Goal: Information Seeking & Learning: Learn about a topic

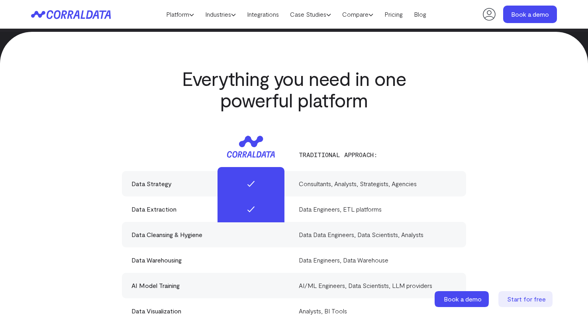
scroll to position [2255, 0]
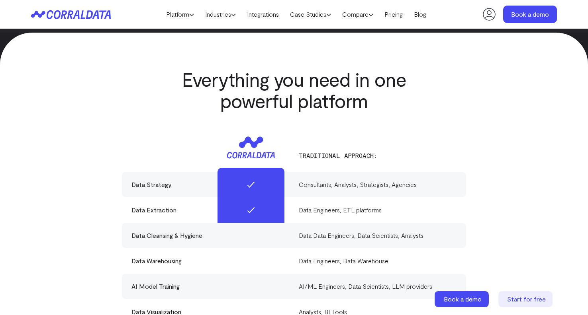
click at [145, 139] on div at bounding box center [210, 147] width 158 height 33
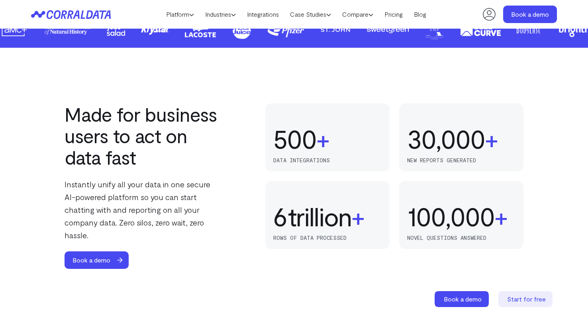
scroll to position [372, 0]
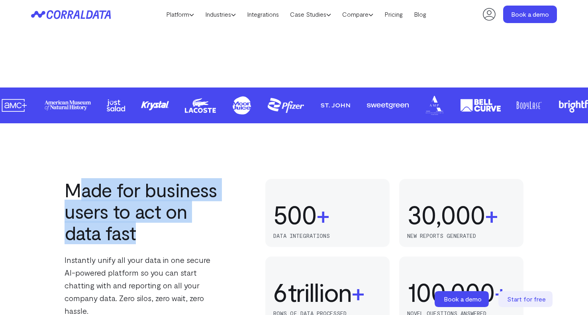
drag, startPoint x: 73, startPoint y: 195, endPoint x: 207, endPoint y: 243, distance: 142.8
click at [207, 243] on div "Made for business users to act on data fast Instantly unify all your data in on…" at bounding box center [144, 262] width 158 height 166
click at [197, 238] on h2 "Made for business users to act on data fast" at bounding box center [144, 211] width 158 height 65
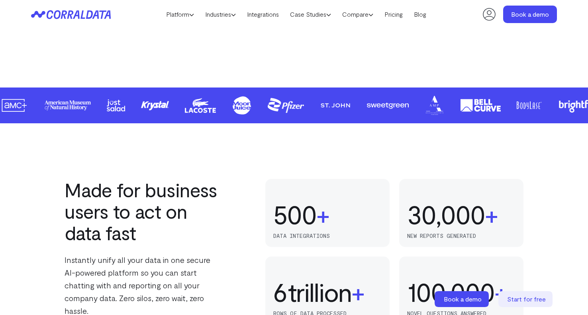
click at [164, 239] on h2 "Made for business users to act on data fast" at bounding box center [144, 211] width 158 height 65
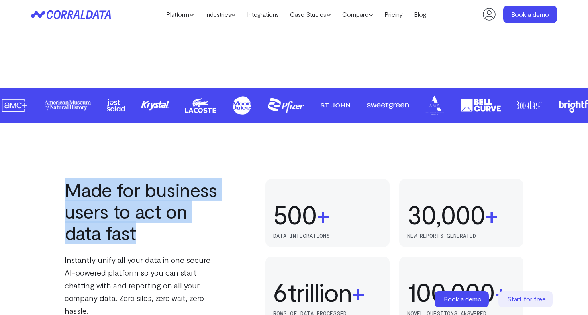
drag, startPoint x: 151, startPoint y: 235, endPoint x: 66, endPoint y: 184, distance: 99.2
click at [66, 184] on h2 "Made for business users to act on data fast" at bounding box center [144, 211] width 158 height 65
click at [69, 183] on h2 "Made for business users to act on data fast" at bounding box center [144, 211] width 158 height 65
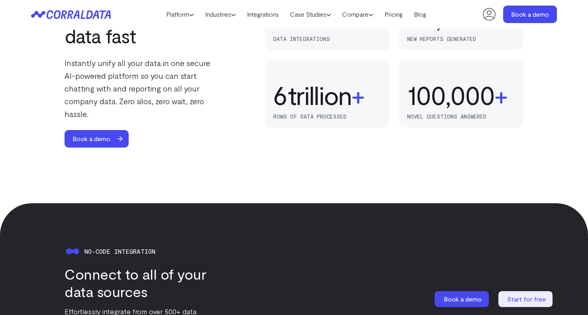
scroll to position [576, 0]
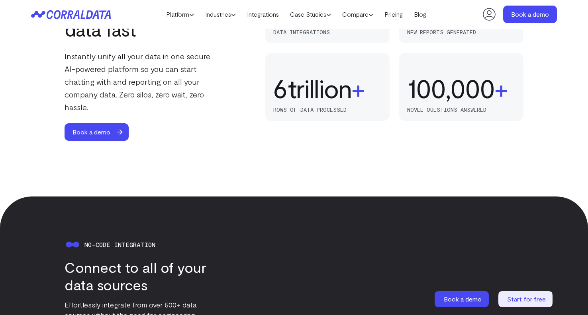
click at [63, 160] on div "Made for business users to act on data fast Instantly unify all your data in on…" at bounding box center [294, 58] width 588 height 277
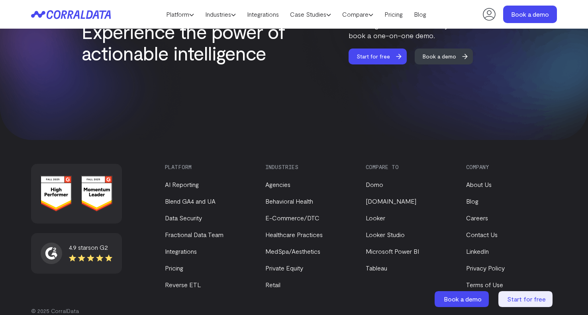
scroll to position [3382, 0]
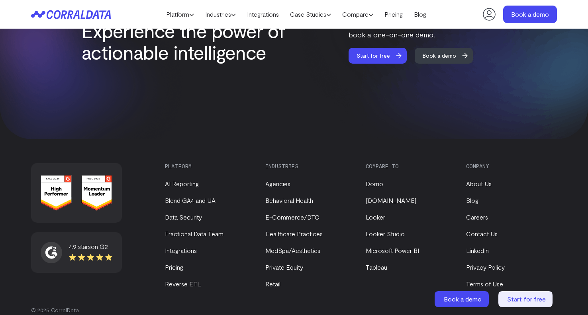
click at [140, 178] on div "4.9 stars on G2 Platform AI Reporting Blend GA4 and UA Data Security Fractional…" at bounding box center [294, 245] width 526 height 165
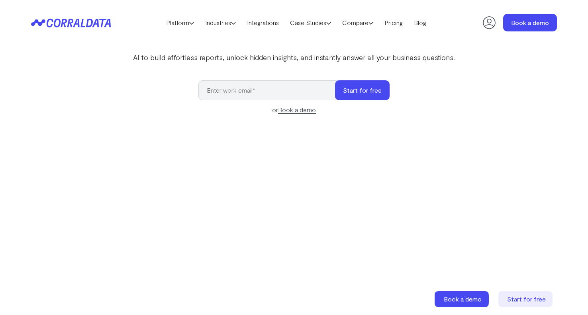
scroll to position [0, 0]
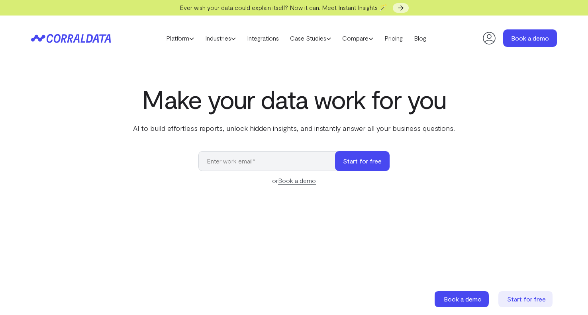
click at [91, 108] on div "Make your data work for you AI to build effortless reports, unlock hidden insig…" at bounding box center [294, 263] width 574 height 356
click at [189, 40] on icon at bounding box center [191, 38] width 5 height 5
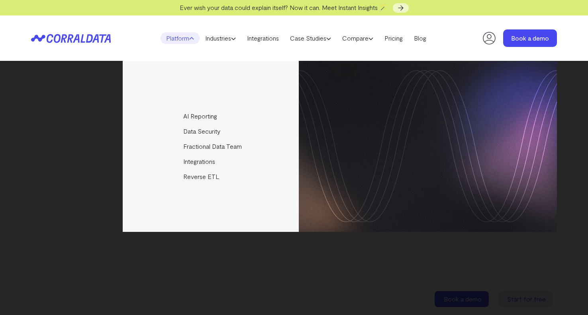
click at [189, 40] on icon at bounding box center [191, 38] width 5 height 5
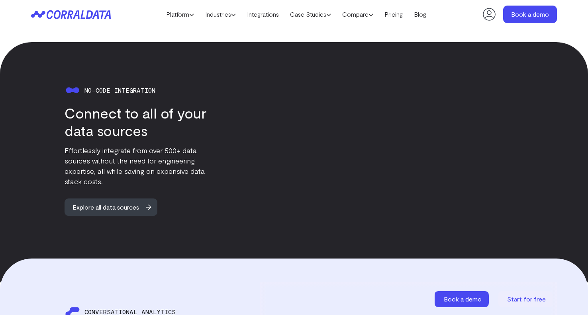
scroll to position [728, 0]
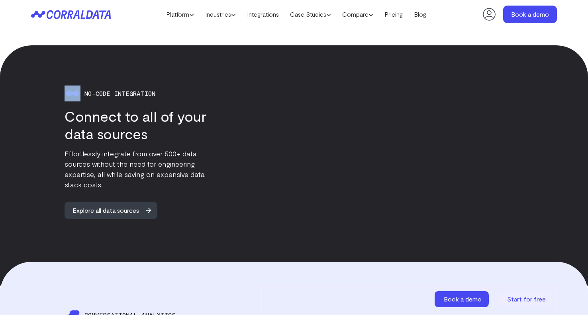
drag, startPoint x: 84, startPoint y: 80, endPoint x: 69, endPoint y: 81, distance: 15.6
click at [59, 86] on div "No-code integration Connect to all of your data sources Effortlessly integrate …" at bounding box center [126, 153] width 191 height 134
click at [185, 108] on h3 "Connect to all of your data sources" at bounding box center [144, 125] width 158 height 35
click at [161, 108] on h3 "Connect to all of your data sources" at bounding box center [144, 125] width 158 height 35
